Goal: Navigation & Orientation: Find specific page/section

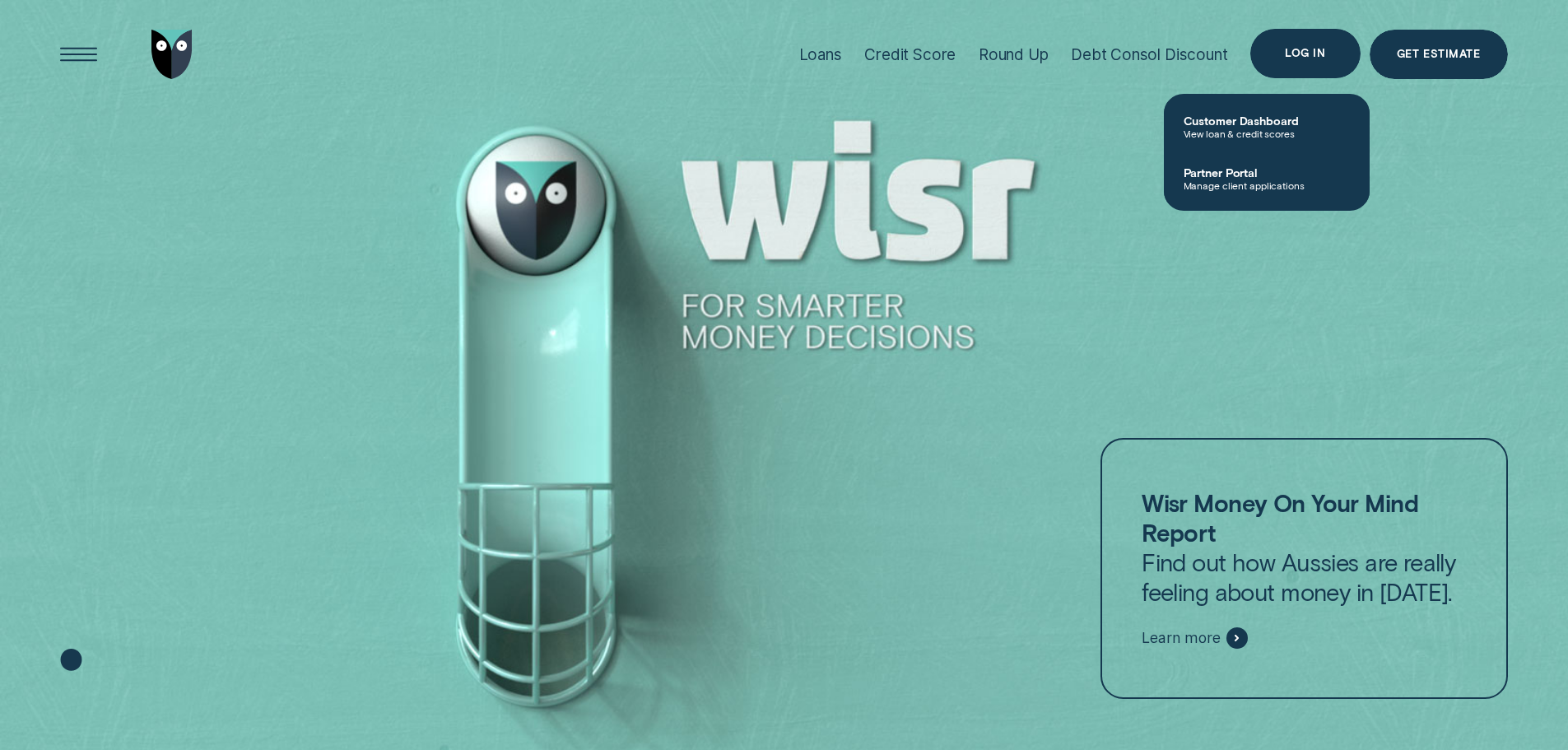
click at [1301, 58] on div "Log in" at bounding box center [1305, 53] width 41 height 10
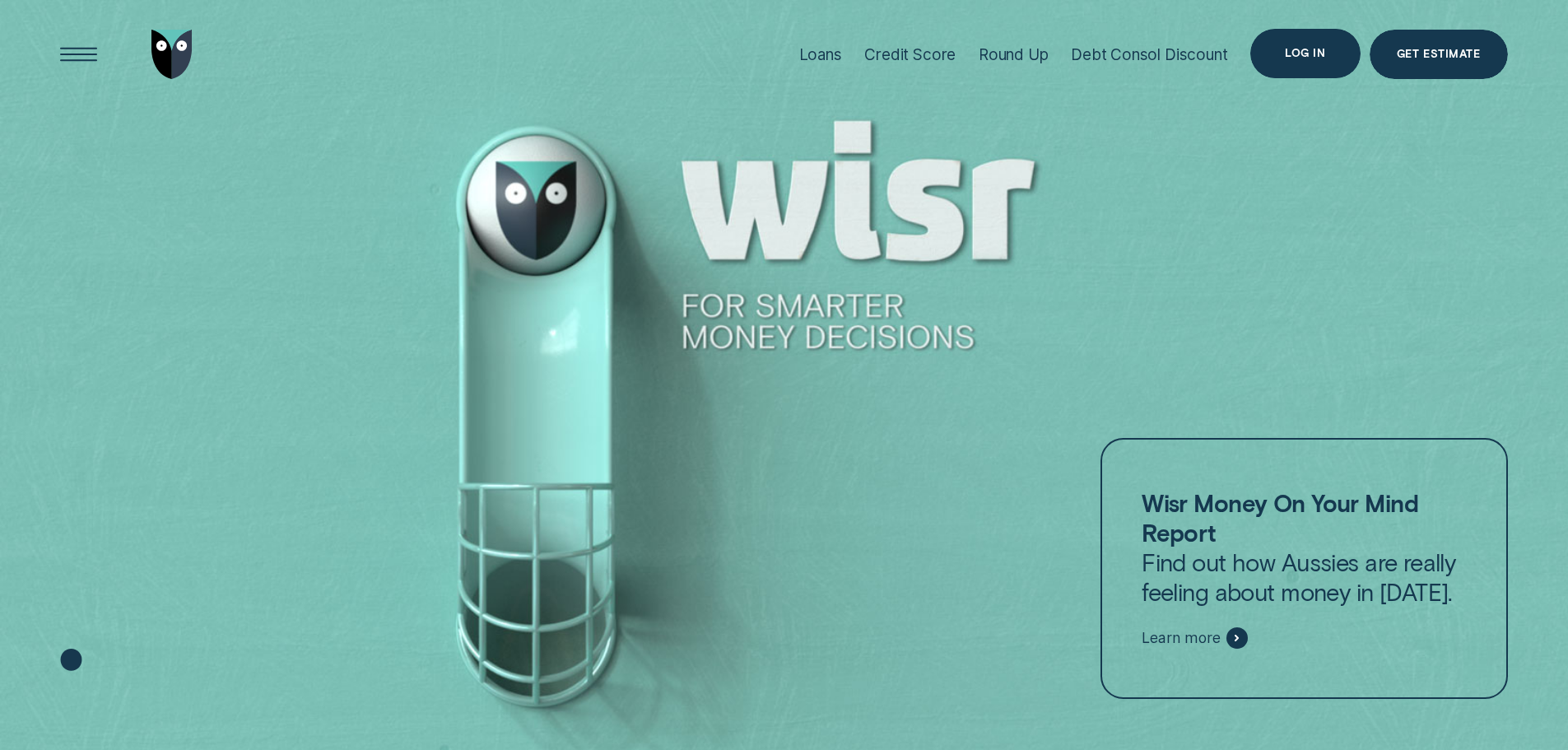
click at [1301, 58] on div "Log in" at bounding box center [1305, 53] width 41 height 10
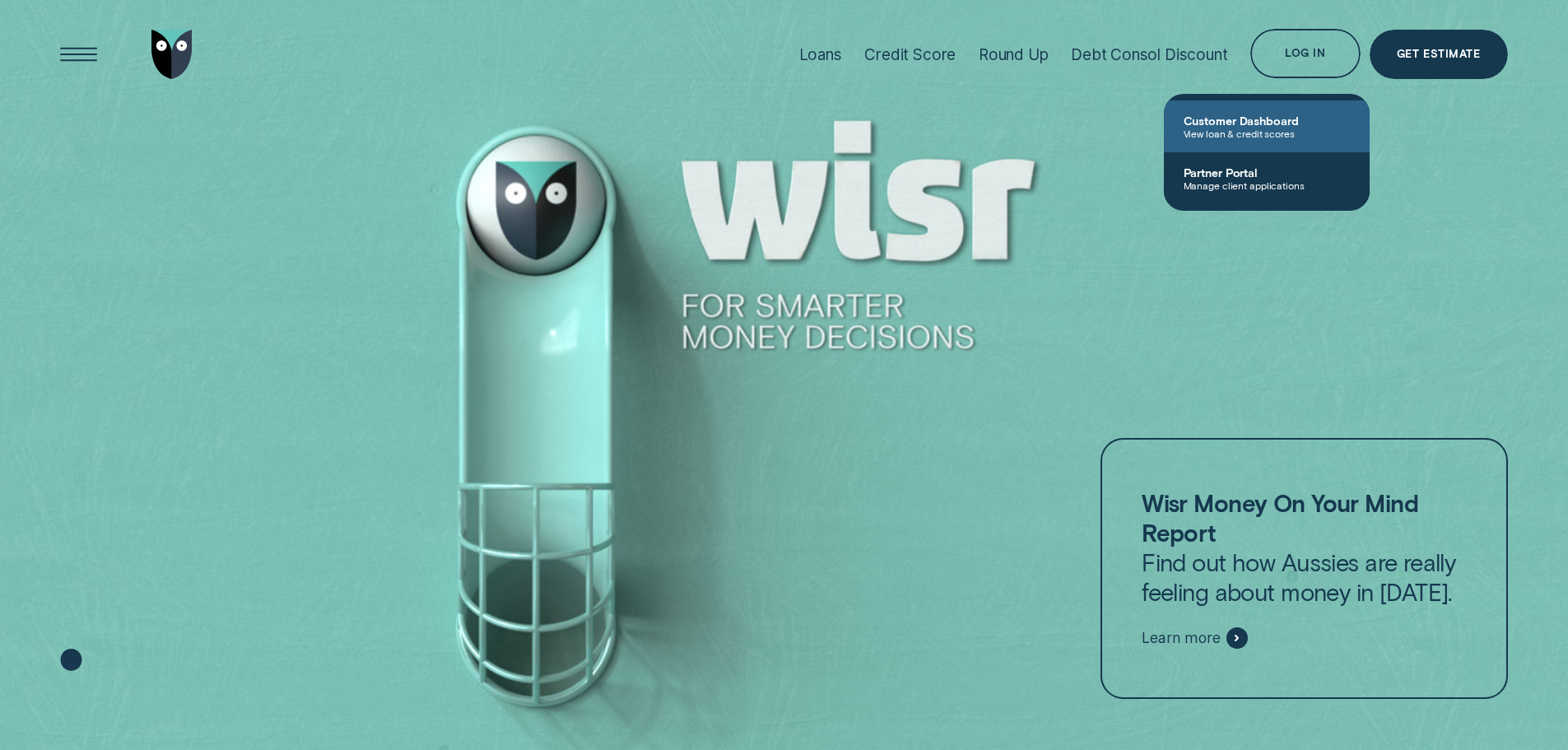
click at [1269, 139] on span "View loan & credit scores" at bounding box center [1267, 133] width 166 height 11
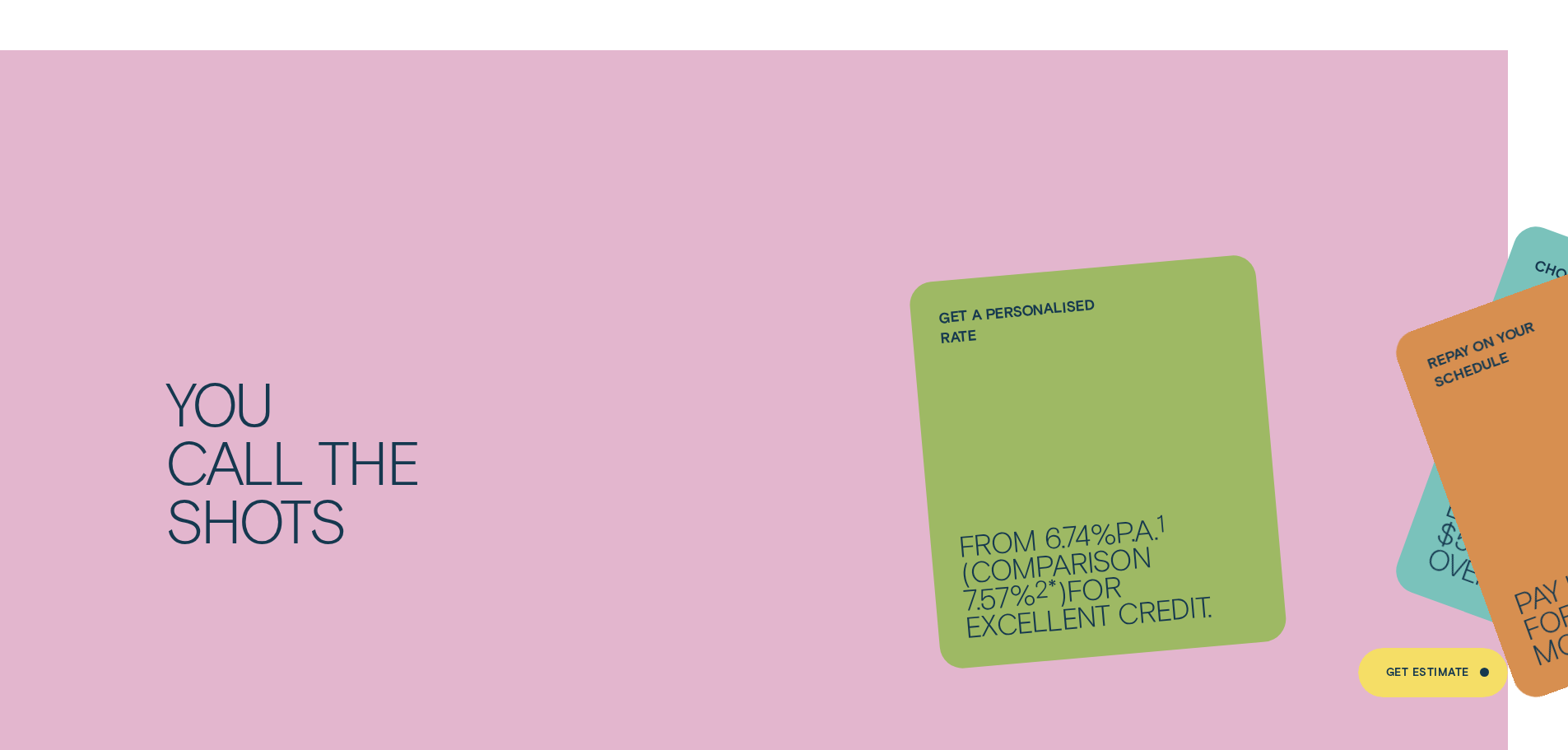
scroll to position [1482, 0]
